Goal: Find specific page/section: Find specific page/section

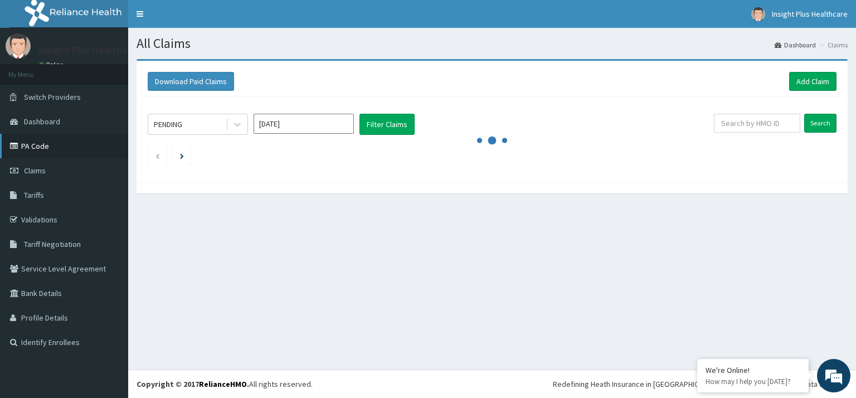
click at [38, 147] on link "PA Code" at bounding box center [64, 146] width 128 height 25
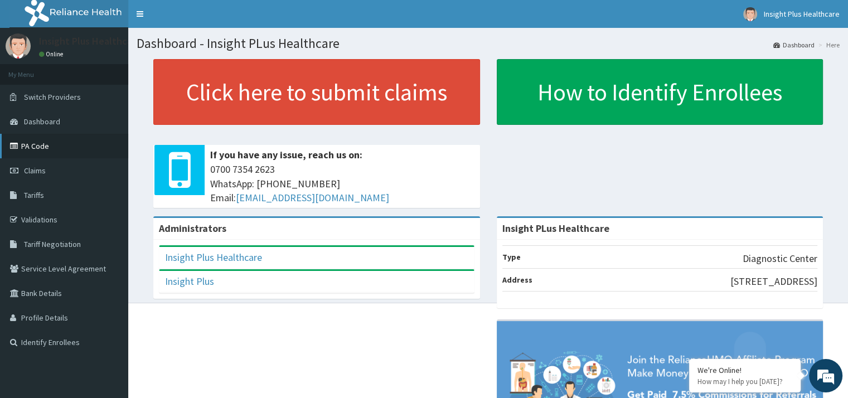
click at [42, 145] on link "PA Code" at bounding box center [64, 146] width 128 height 25
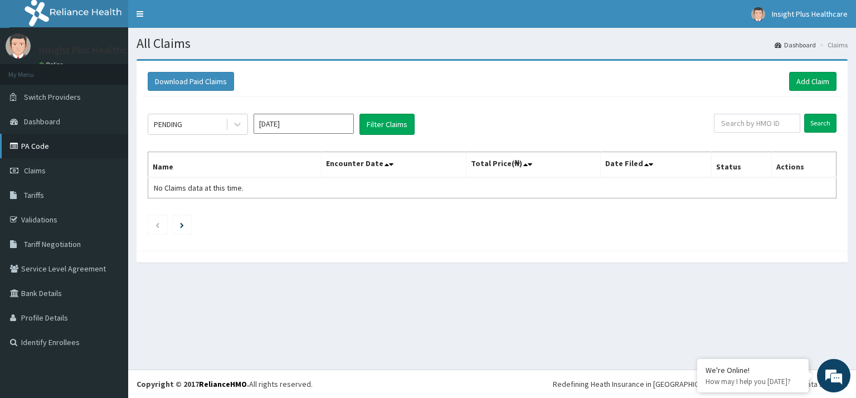
click at [36, 147] on link "PA Code" at bounding box center [64, 146] width 128 height 25
click at [32, 151] on link "PA Code" at bounding box center [64, 146] width 128 height 25
click at [36, 143] on link "PA Code" at bounding box center [64, 146] width 128 height 25
click at [29, 145] on link "PA Code" at bounding box center [64, 146] width 128 height 25
